Goal: Find specific page/section: Find specific page/section

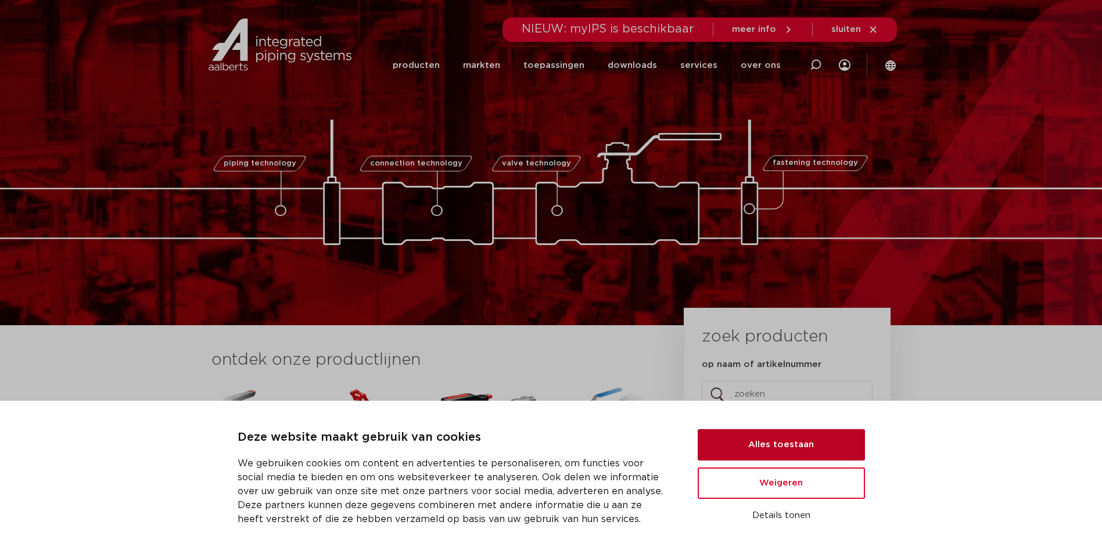
click at [759, 453] on button "Alles toestaan" at bounding box center [781, 444] width 167 height 31
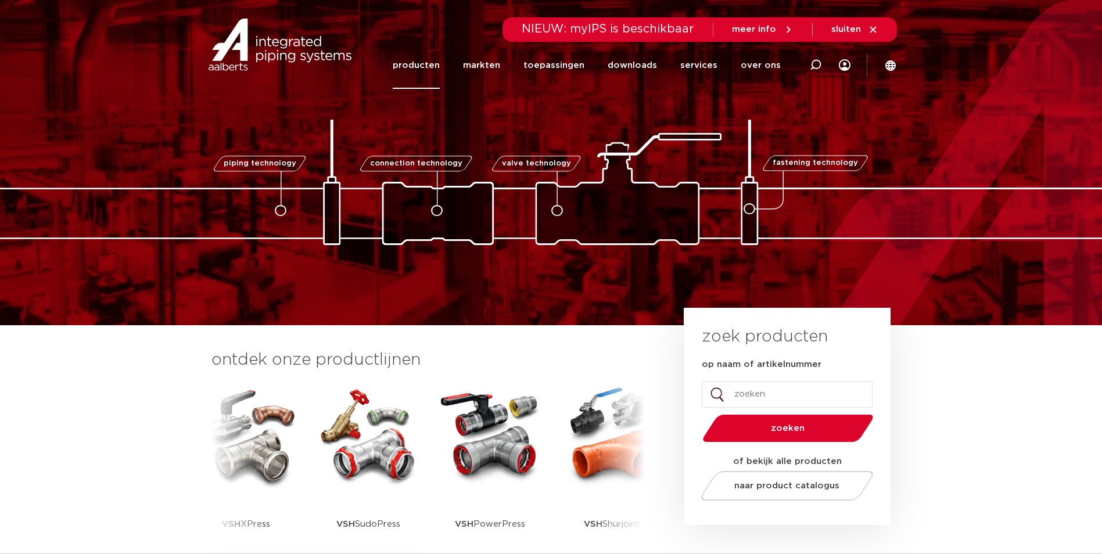
click at [415, 58] on link "producten" at bounding box center [416, 65] width 47 height 47
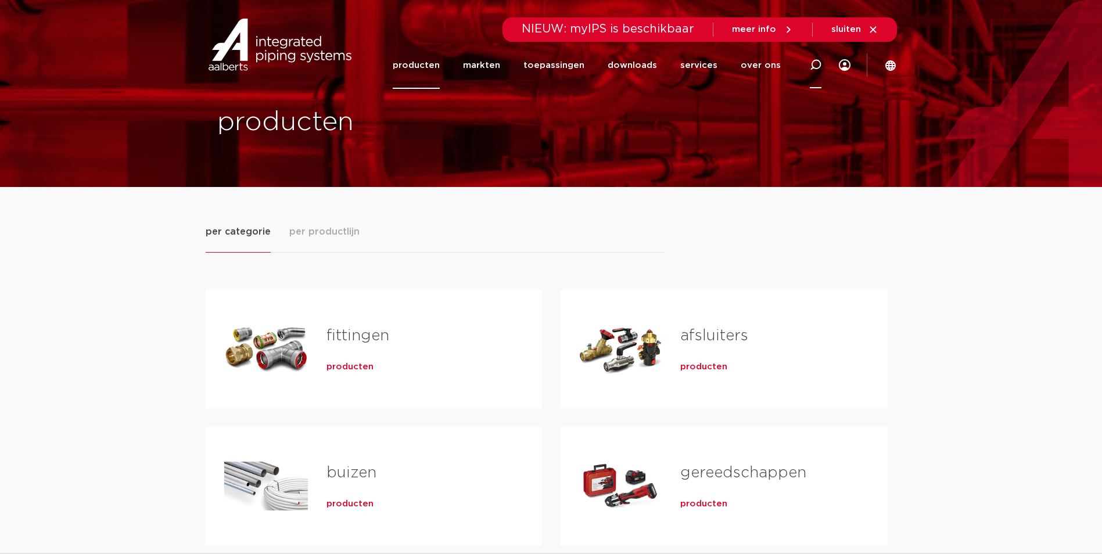
click at [816, 61] on icon at bounding box center [816, 65] width 12 height 12
click at [700, 67] on input "Zoeken" at bounding box center [647, 63] width 365 height 23
type input "31027"
click button "Zoeken" at bounding box center [0, 0] width 0 height 0
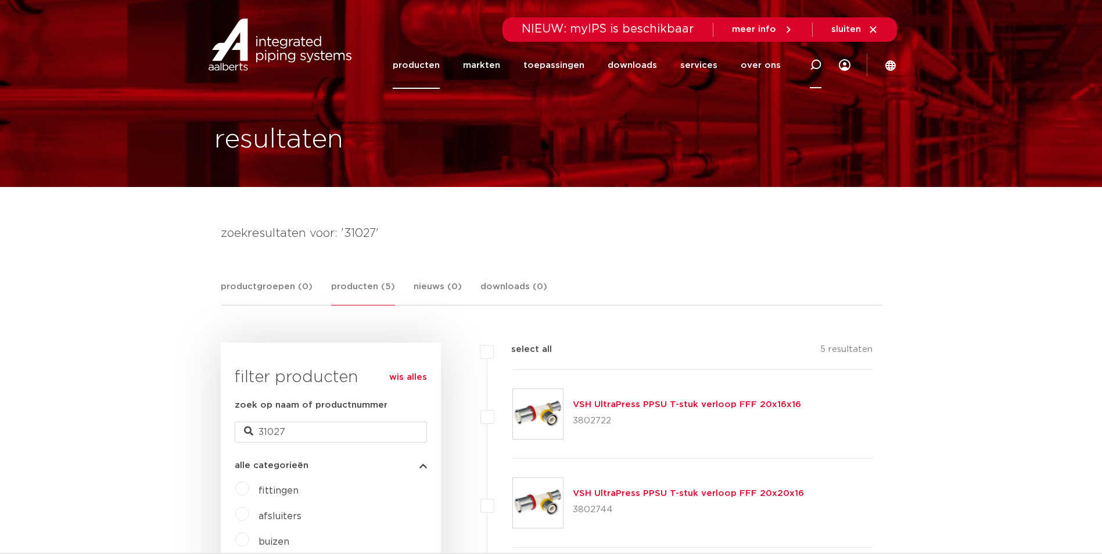
click at [819, 75] on div at bounding box center [816, 64] width 12 height 47
type input "31027"
